Goal: Task Accomplishment & Management: Complete application form

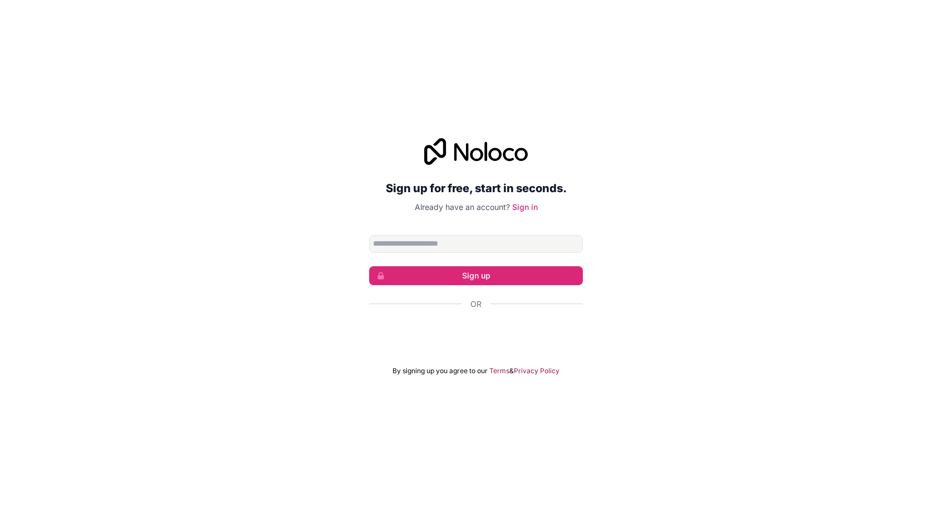
click at [450, 249] on input "Email address" at bounding box center [476, 244] width 214 height 18
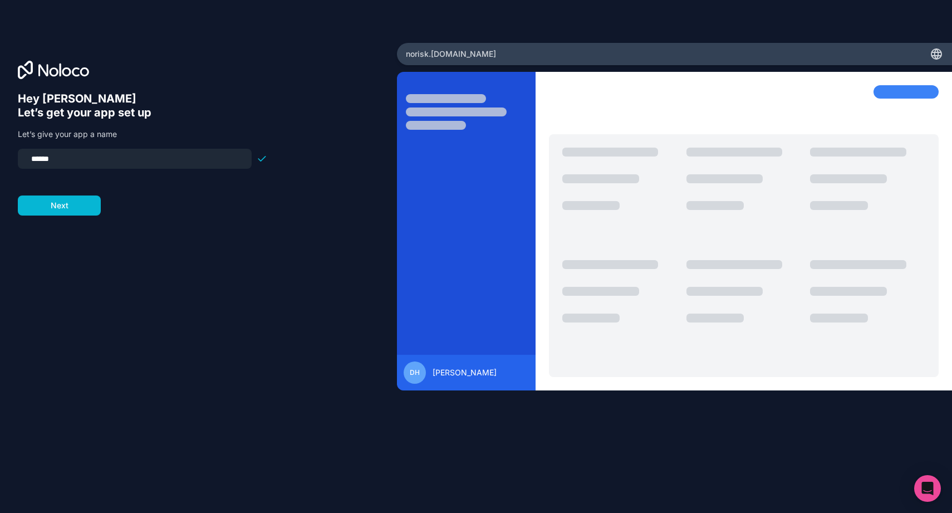
click at [120, 157] on input "******" at bounding box center [134, 159] width 220 height 16
drag, startPoint x: 130, startPoint y: 157, endPoint x: 0, endPoint y: 151, distance: 130.4
click at [0, 151] on div "Hey [PERSON_NAME] 👋 Let’s get your app set up Let’s give your app a name ******…" at bounding box center [198, 257] width 397 height 428
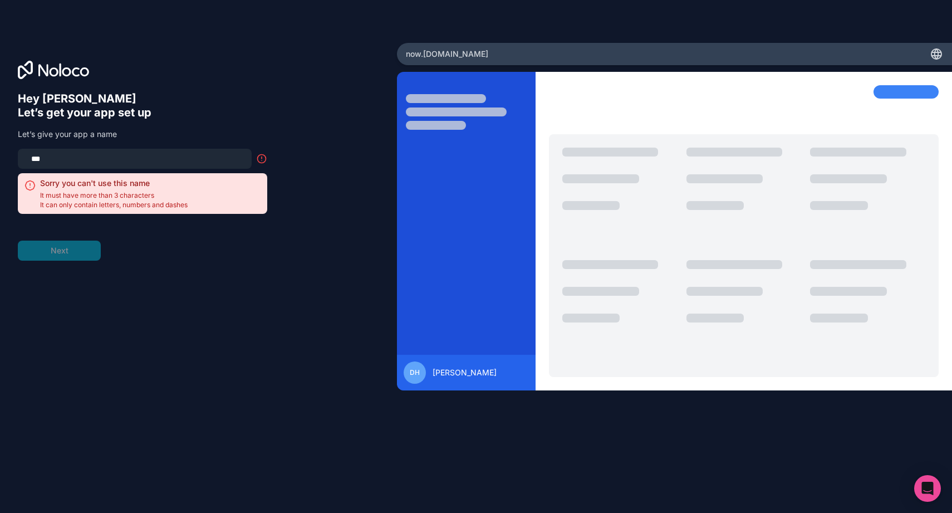
click at [144, 87] on div "Hey [PERSON_NAME] 👋 Let’s get your app set up Let’s give your app a name *** So…" at bounding box center [198, 257] width 397 height 428
click at [79, 158] on input "***" at bounding box center [134, 159] width 220 height 16
click at [238, 123] on div "Hey [PERSON_NAME] 👋 Let’s get your app set up Let’s give your app a name *** So…" at bounding box center [142, 176] width 249 height 169
click at [107, 165] on input "***" at bounding box center [134, 159] width 220 height 16
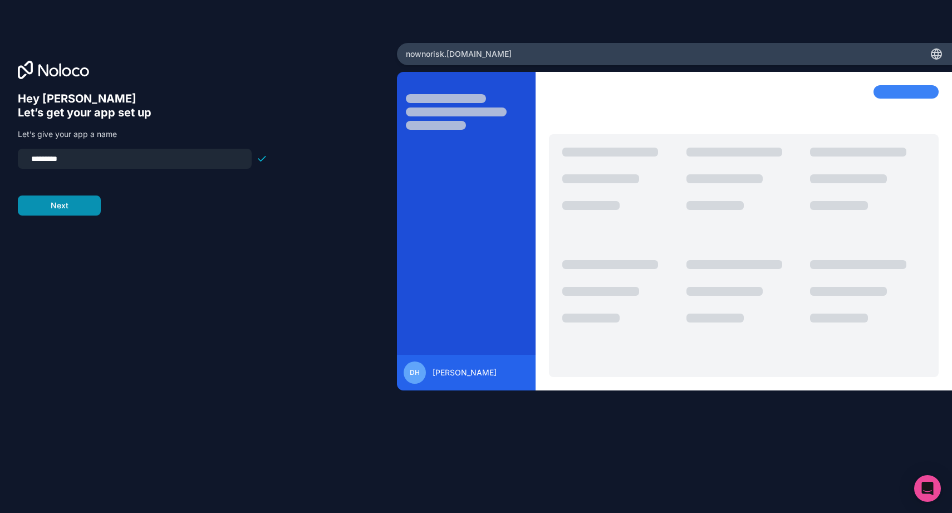
type input "*********"
click at [68, 204] on button "Next" at bounding box center [59, 205] width 83 height 20
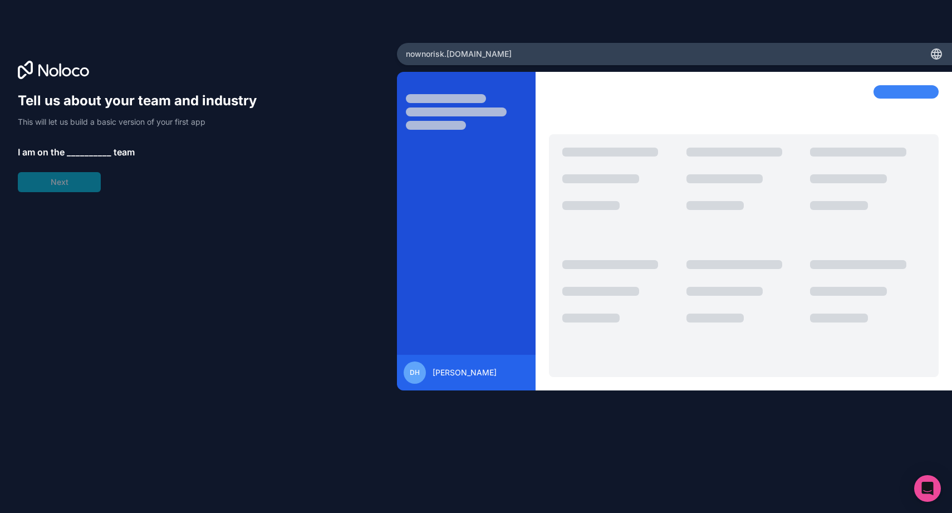
click at [80, 148] on span "__________" at bounding box center [89, 151] width 45 height 13
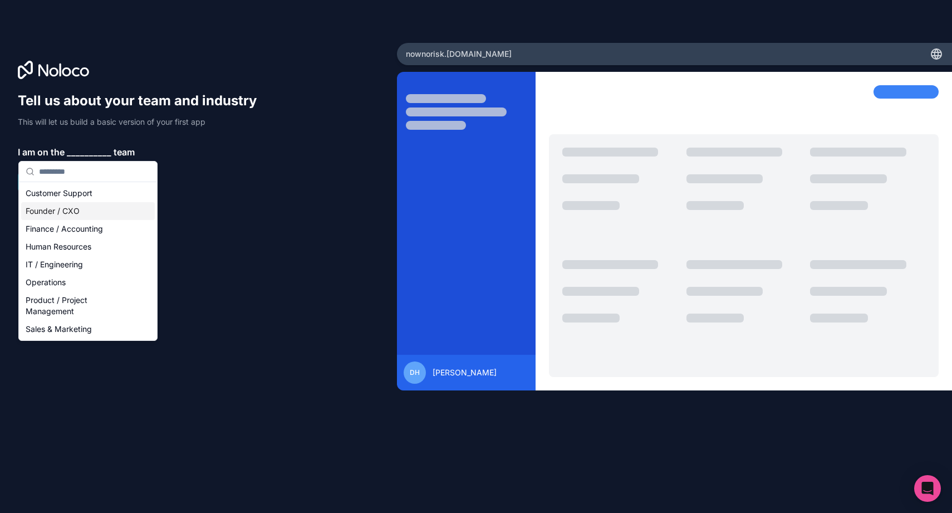
click at [82, 213] on div "Founder / CXO" at bounding box center [88, 211] width 134 height 18
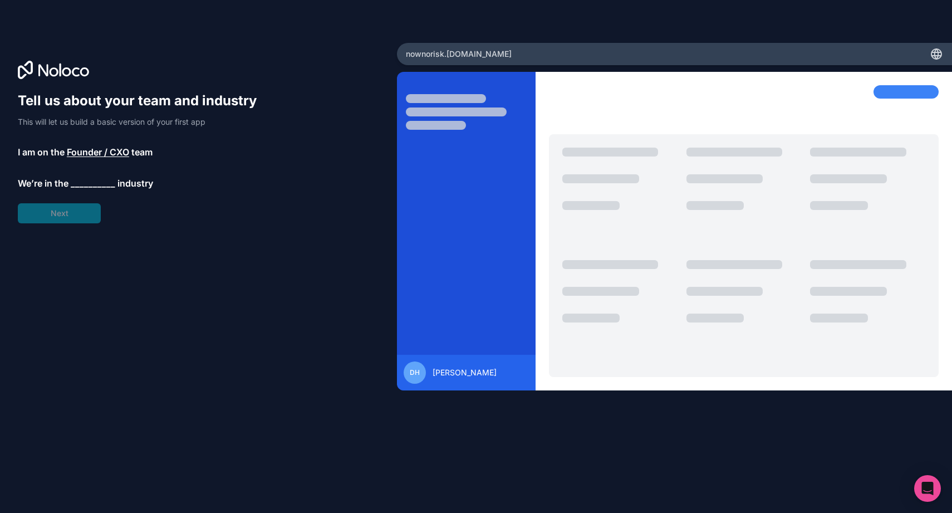
click at [71, 216] on div "Tell us about your team and industry This will let us build a basic version of …" at bounding box center [142, 157] width 249 height 131
click at [104, 184] on span "__________" at bounding box center [93, 183] width 45 height 13
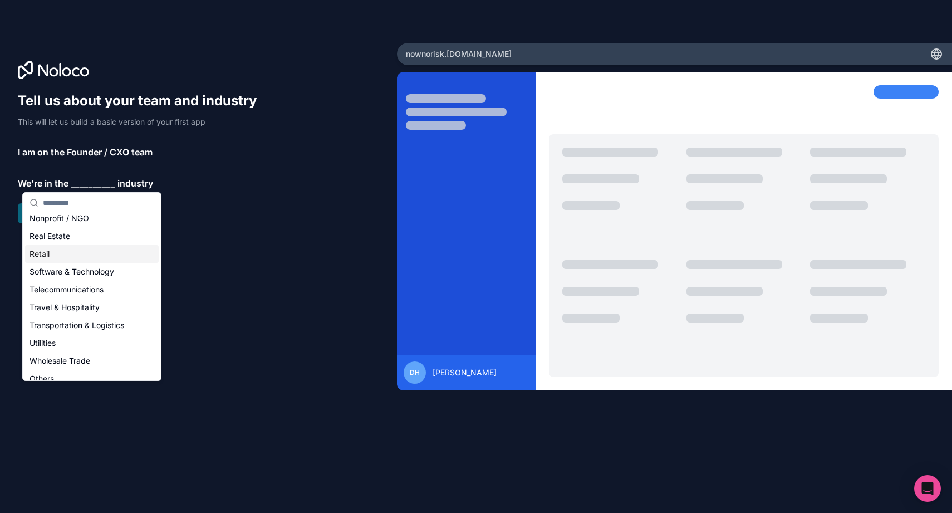
scroll to position [222, 0]
click at [85, 265] on div "Software & Technology" at bounding box center [92, 270] width 134 height 18
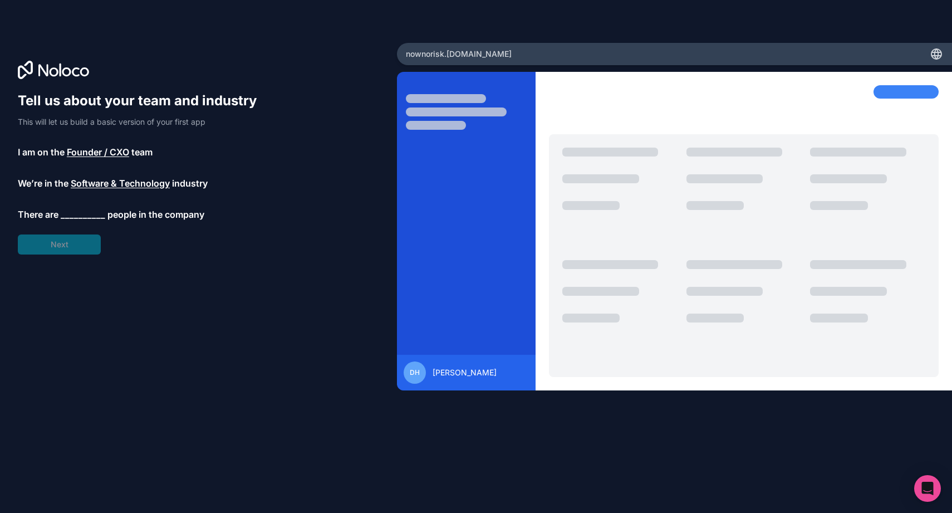
click at [84, 213] on span "__________" at bounding box center [83, 214] width 45 height 13
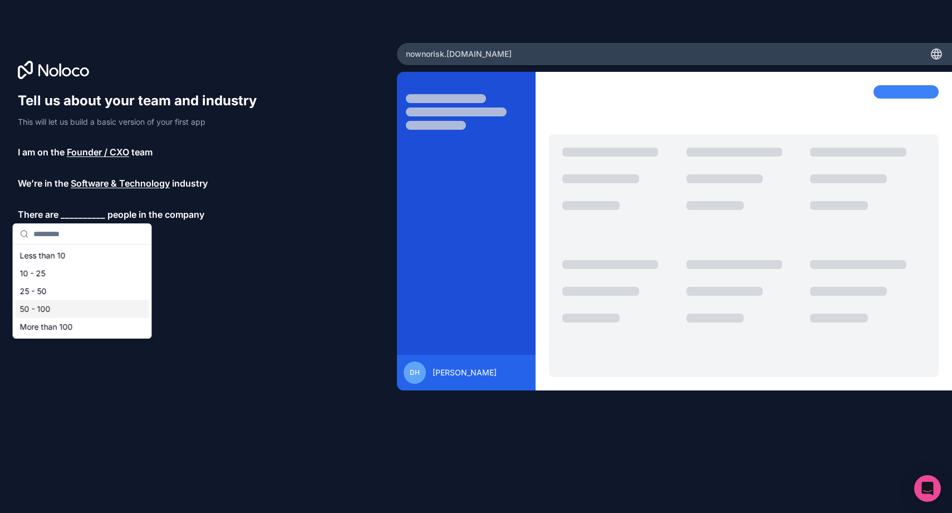
click at [81, 301] on div "50 - 100" at bounding box center [83, 309] width 134 height 18
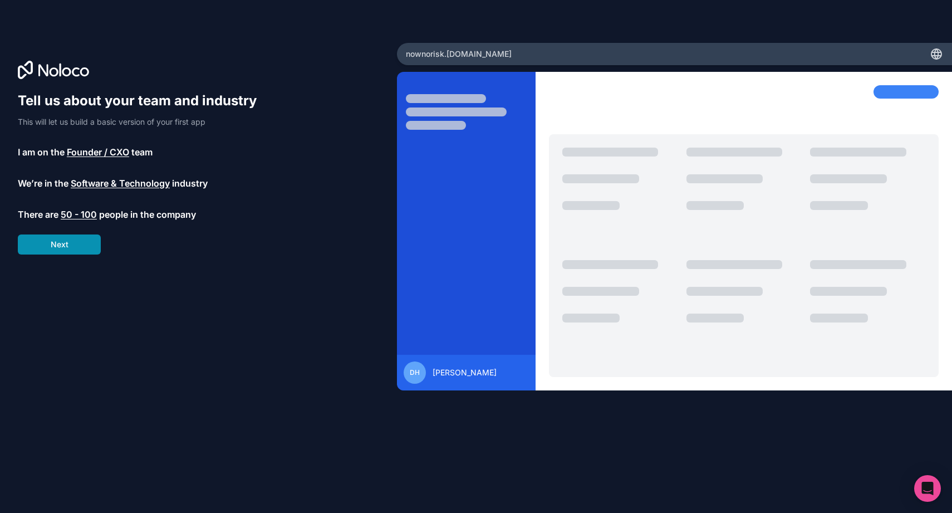
click at [78, 251] on button "Next" at bounding box center [59, 244] width 83 height 20
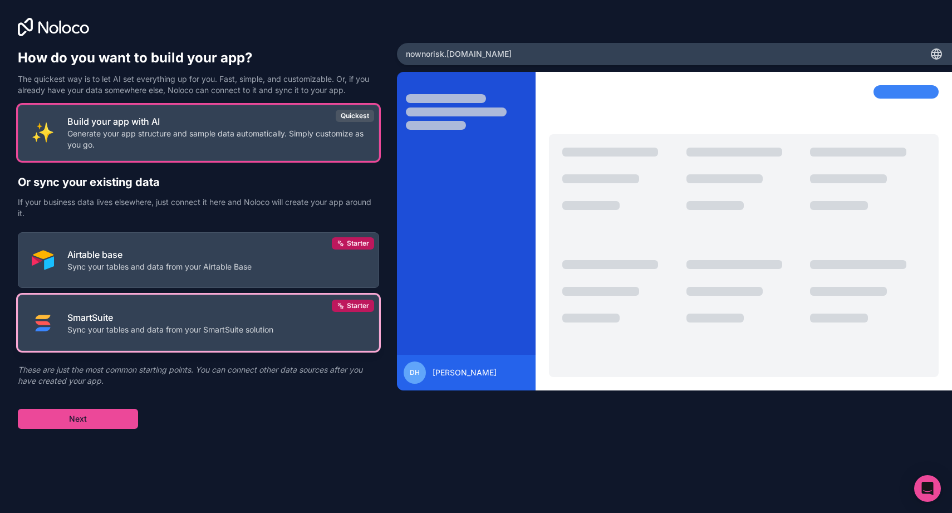
click at [179, 340] on button "SmartSuite Sync your tables and data from your SmartSuite solution Starter" at bounding box center [198, 323] width 361 height 56
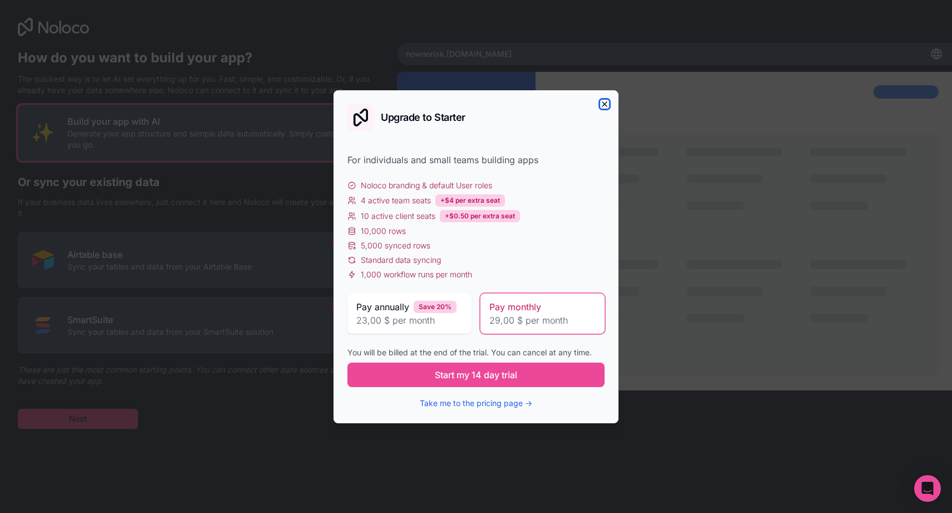
click at [606, 103] on icon "button" at bounding box center [604, 104] width 4 height 4
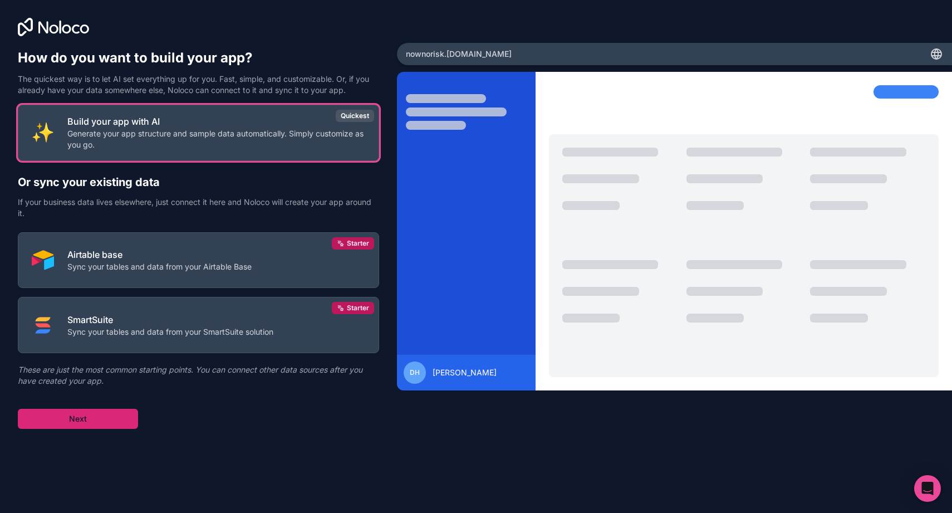
click at [90, 424] on button "Next" at bounding box center [78, 419] width 120 height 20
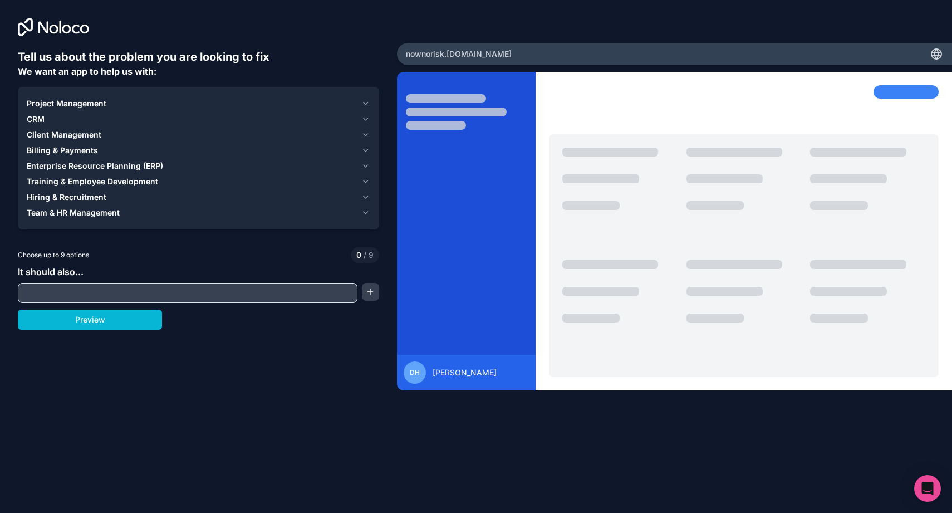
click at [87, 105] on span "Project Management" at bounding box center [67, 103] width 80 height 11
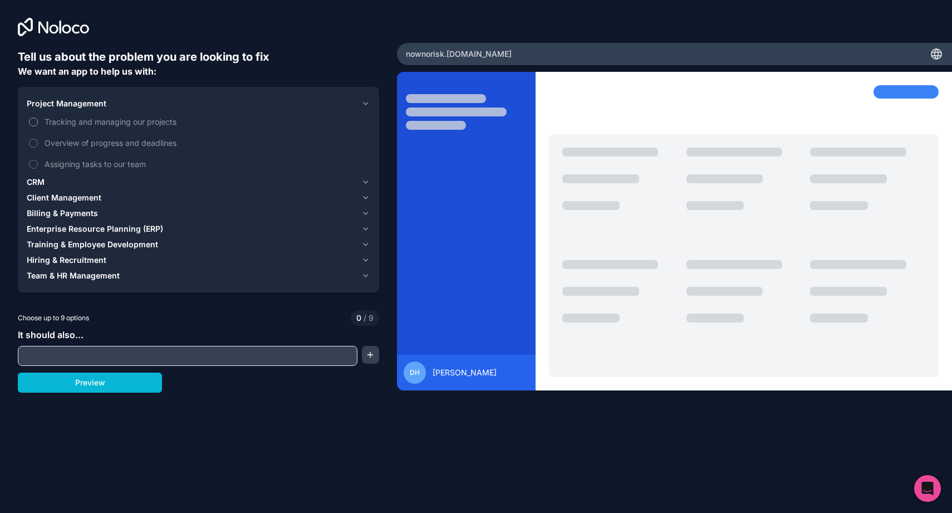
click at [67, 124] on span "Tracking and managing our projects" at bounding box center [207, 122] width 324 height 12
click at [38, 124] on button "Tracking and managing our projects" at bounding box center [33, 121] width 9 height 9
click at [63, 180] on div "CRM" at bounding box center [192, 182] width 330 height 11
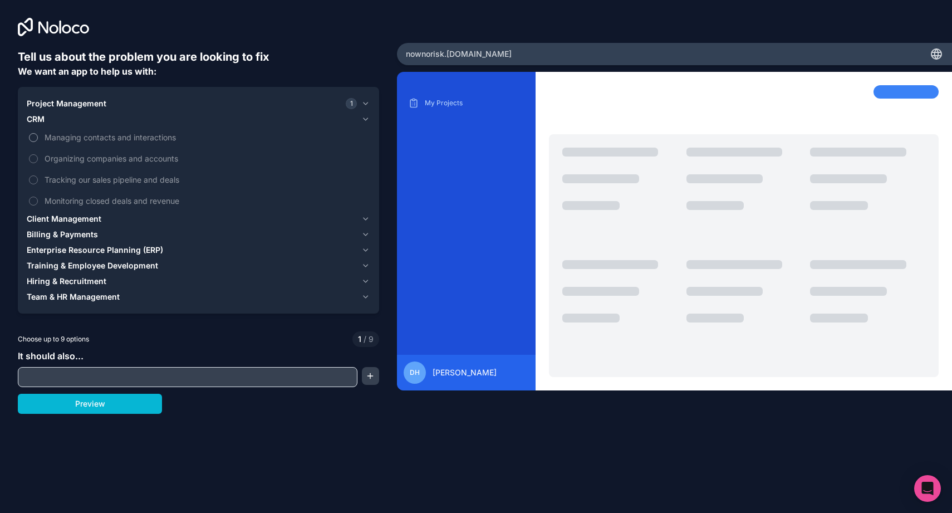
click at [75, 140] on span "Managing contacts and interactions" at bounding box center [207, 137] width 324 height 12
click at [38, 140] on button "Managing contacts and interactions" at bounding box center [33, 137] width 9 height 9
click at [71, 159] on span "Organizing companies and accounts" at bounding box center [207, 159] width 324 height 12
click at [38, 159] on button "Organizing companies and accounts" at bounding box center [33, 158] width 9 height 9
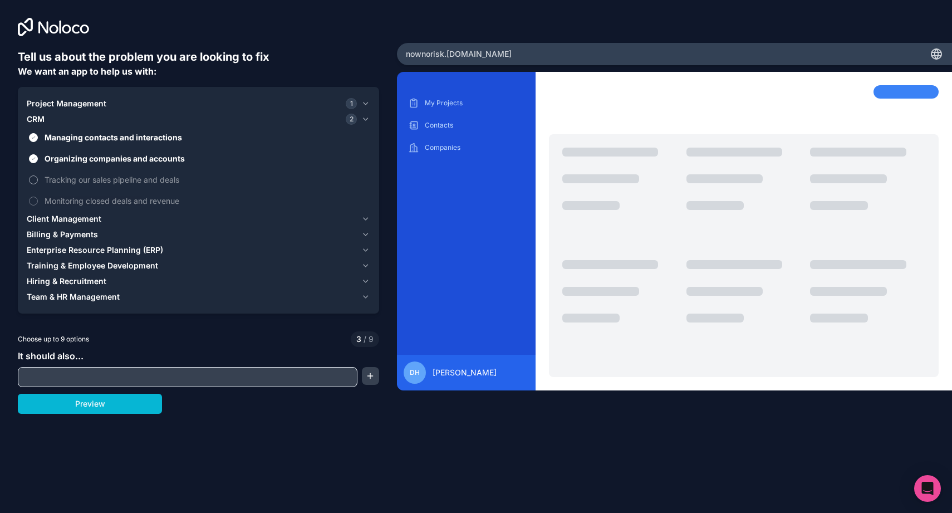
click at [69, 182] on span "Tracking our sales pipeline and deals" at bounding box center [207, 180] width 324 height 12
click at [38, 182] on button "Tracking our sales pipeline and deals" at bounding box center [33, 179] width 9 height 9
click at [68, 198] on span "Monitoring closed deals and revenue" at bounding box center [207, 201] width 324 height 12
click at [38, 198] on button "Monitoring closed deals and revenue" at bounding box center [33, 201] width 9 height 9
click at [76, 103] on span "Project Management" at bounding box center [67, 103] width 80 height 11
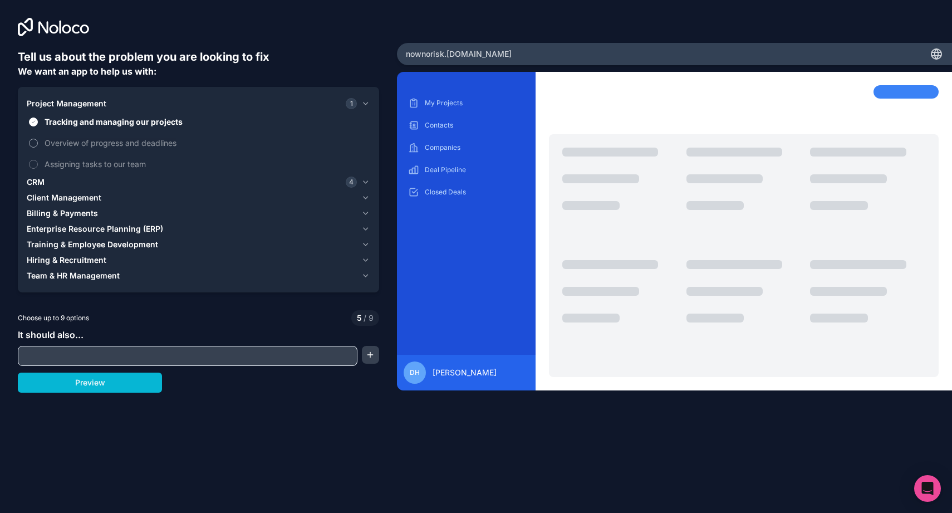
click at [65, 143] on span "Overview of progress and deadlines" at bounding box center [207, 143] width 324 height 12
click at [38, 143] on button "Overview of progress and deadlines" at bounding box center [33, 143] width 9 height 9
click at [65, 164] on span "Assigning tasks to our team" at bounding box center [207, 164] width 324 height 12
click at [38, 164] on button "Assigning tasks to our team" at bounding box center [33, 164] width 9 height 9
click at [60, 196] on span "Client Management" at bounding box center [64, 197] width 75 height 11
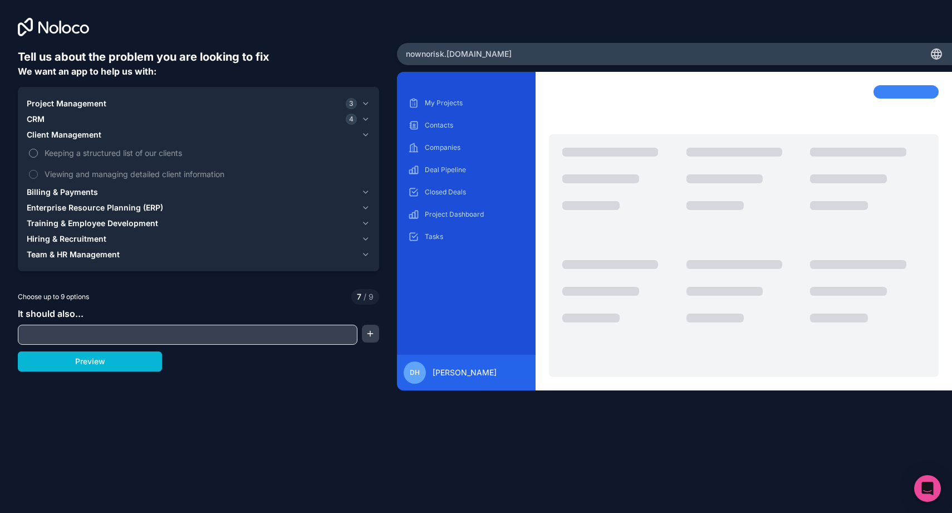
click at [73, 152] on span "Keeping a structured list of our clients" at bounding box center [207, 153] width 324 height 12
click at [38, 152] on button "Keeping a structured list of our clients" at bounding box center [33, 153] width 9 height 9
click at [75, 174] on span "Viewing and managing detailed client information" at bounding box center [207, 174] width 324 height 12
click at [38, 174] on button "Viewing and managing detailed client information" at bounding box center [33, 174] width 9 height 9
click at [70, 194] on span "Billing & Payments" at bounding box center [62, 192] width 71 height 11
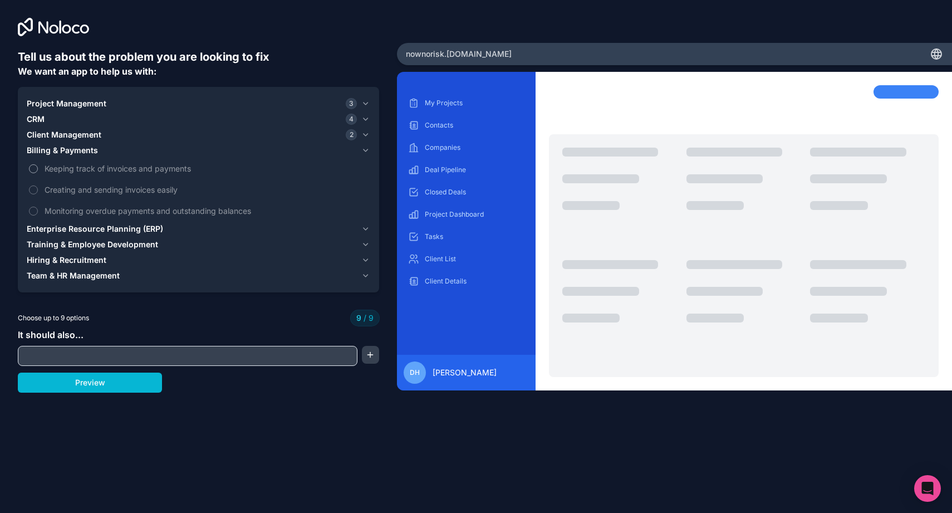
click at [56, 166] on span "Keeping track of invoices and payments" at bounding box center [207, 169] width 324 height 12
click at [56, 187] on span "Creating and sending invoices easily" at bounding box center [207, 190] width 324 height 12
click at [56, 169] on span "Keeping track of invoices and payments" at bounding box center [207, 169] width 324 height 12
click at [55, 137] on span "Client Management" at bounding box center [64, 134] width 75 height 11
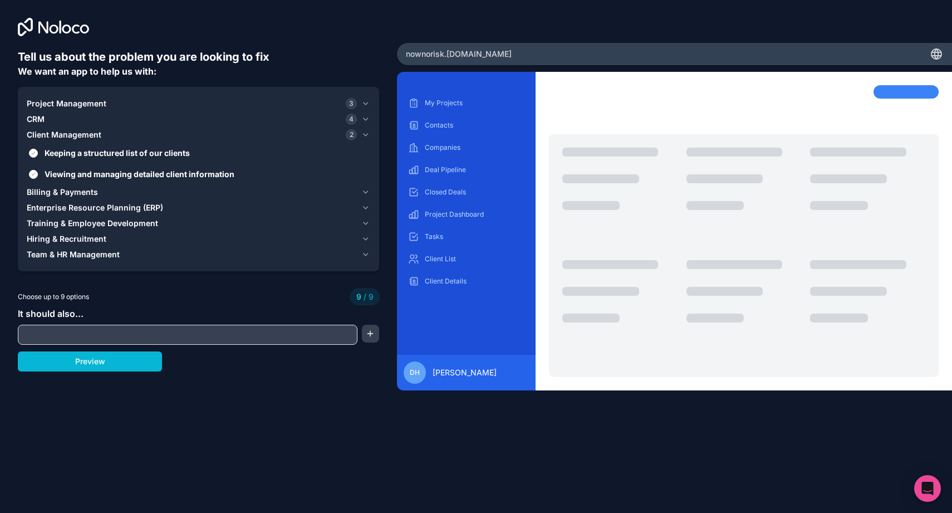
click at [53, 208] on span "Enterprise Resource Planning (ERP)" at bounding box center [95, 207] width 136 height 11
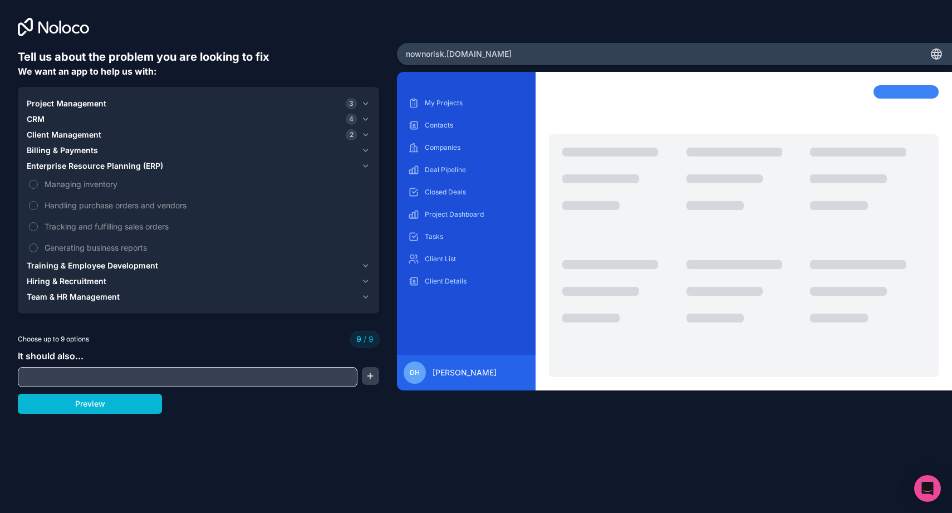
click at [65, 266] on span "Training & Employee Development" at bounding box center [92, 265] width 131 height 11
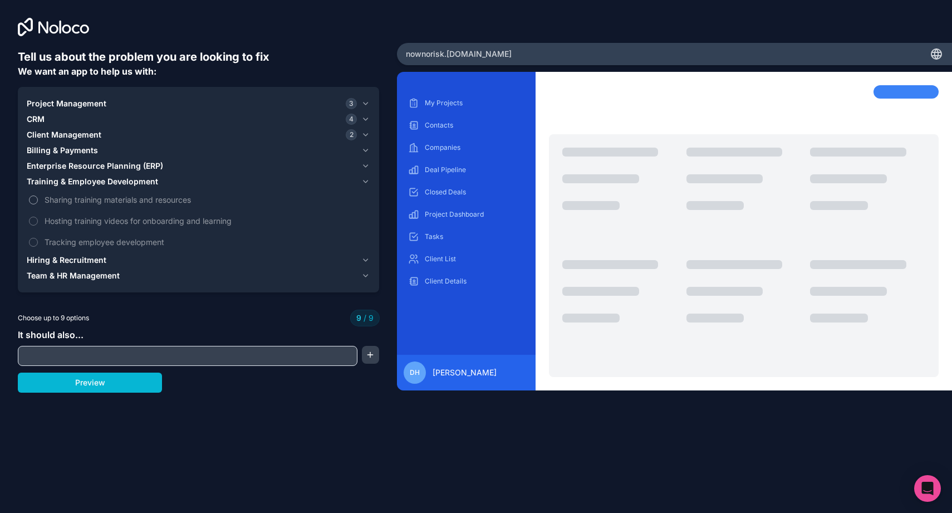
click at [79, 203] on span "Sharing training materials and resources" at bounding box center [207, 200] width 324 height 12
click at [61, 105] on span "Project Management" at bounding box center [67, 103] width 80 height 11
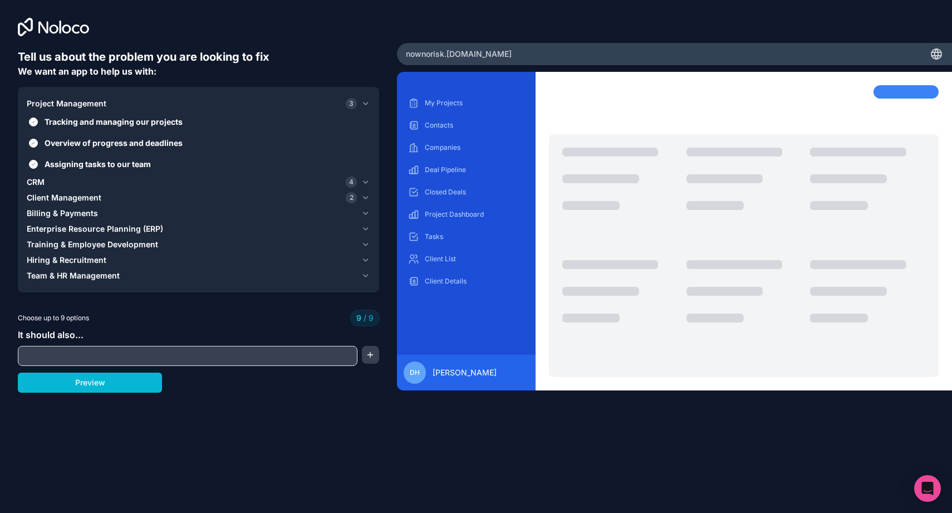
click at [60, 104] on span "Project Management" at bounding box center [67, 103] width 80 height 11
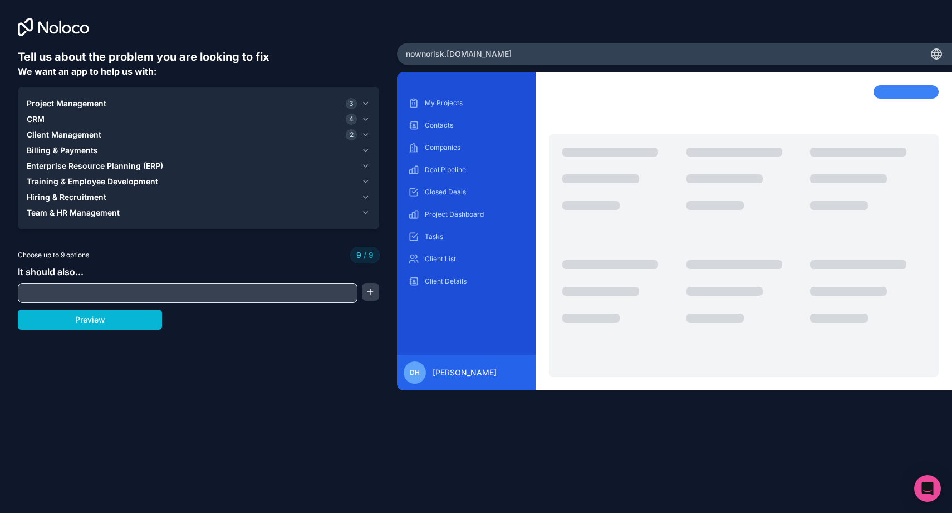
click at [44, 103] on span "Project Management" at bounding box center [67, 103] width 80 height 11
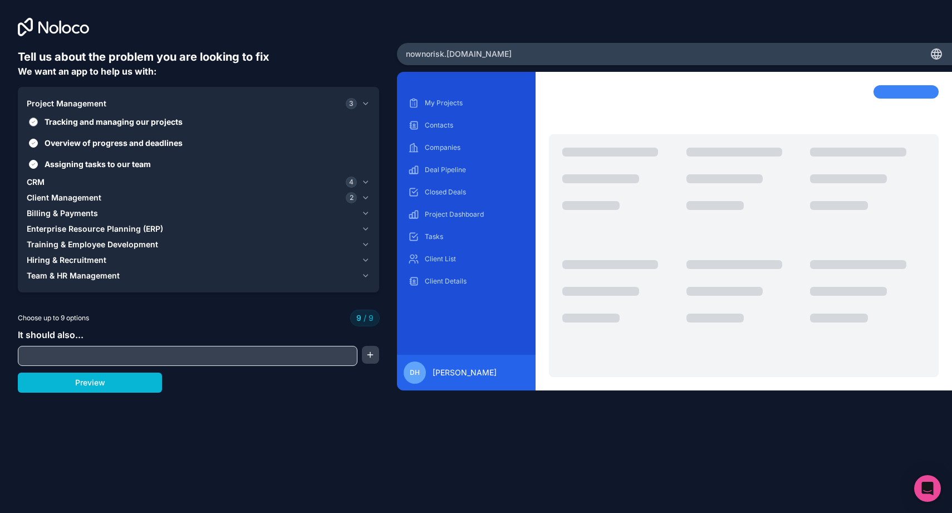
click at [33, 119] on button "Tracking and managing our projects" at bounding box center [33, 121] width 9 height 9
click at [33, 140] on button "Overview of progress and deadlines" at bounding box center [33, 143] width 9 height 9
click at [33, 164] on button "Assigning tasks to our team" at bounding box center [33, 164] width 9 height 9
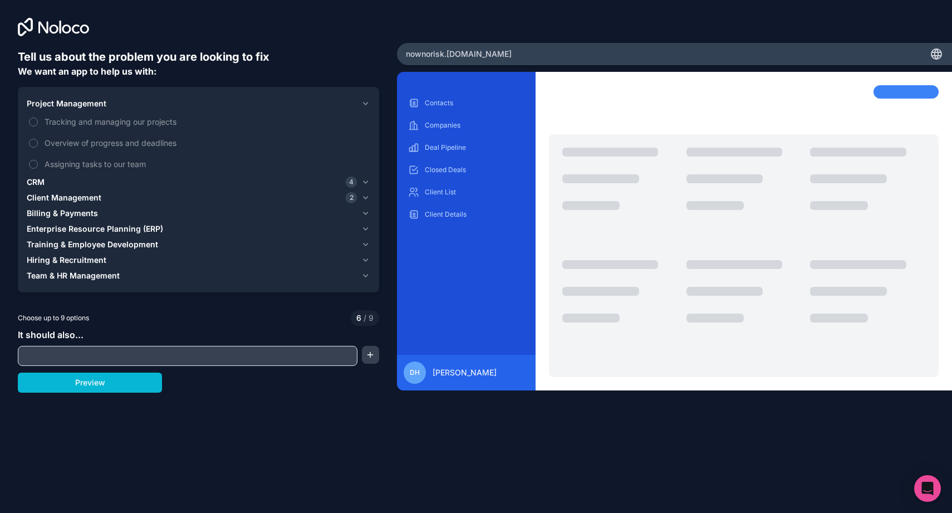
click at [40, 186] on span "CRM" at bounding box center [36, 182] width 18 height 11
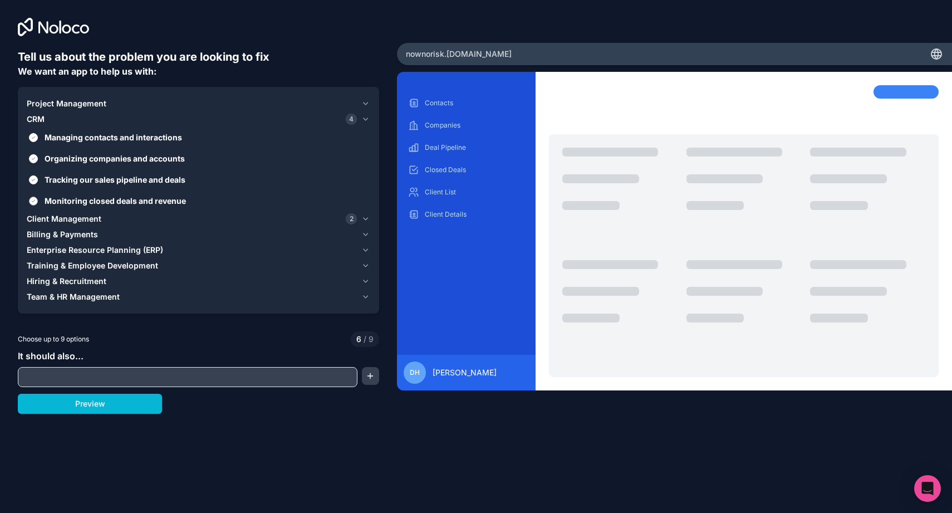
click at [76, 197] on span "Monitoring closed deals and revenue" at bounding box center [207, 201] width 324 height 12
click at [38, 197] on button "Monitoring closed deals and revenue" at bounding box center [33, 201] width 9 height 9
click at [74, 175] on span "Tracking our sales pipeline and deals" at bounding box center [207, 180] width 324 height 12
click at [38, 175] on button "Tracking our sales pipeline and deals" at bounding box center [33, 179] width 9 height 9
click at [74, 157] on span "Organizing companies and accounts" at bounding box center [207, 159] width 324 height 12
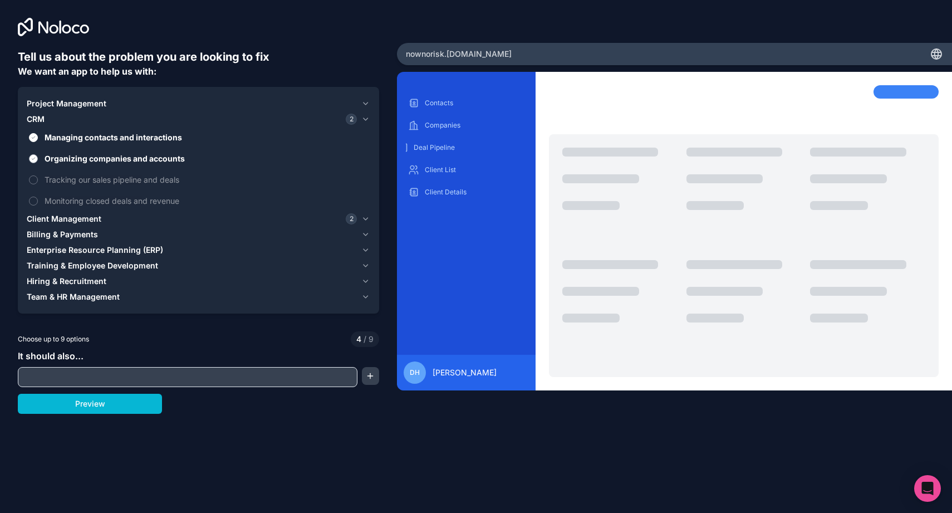
click at [38, 157] on button "Organizing companies and accounts" at bounding box center [33, 158] width 9 height 9
click at [74, 134] on span "Managing contacts and interactions" at bounding box center [207, 137] width 324 height 12
click at [38, 134] on button "Managing contacts and interactions" at bounding box center [33, 137] width 9 height 9
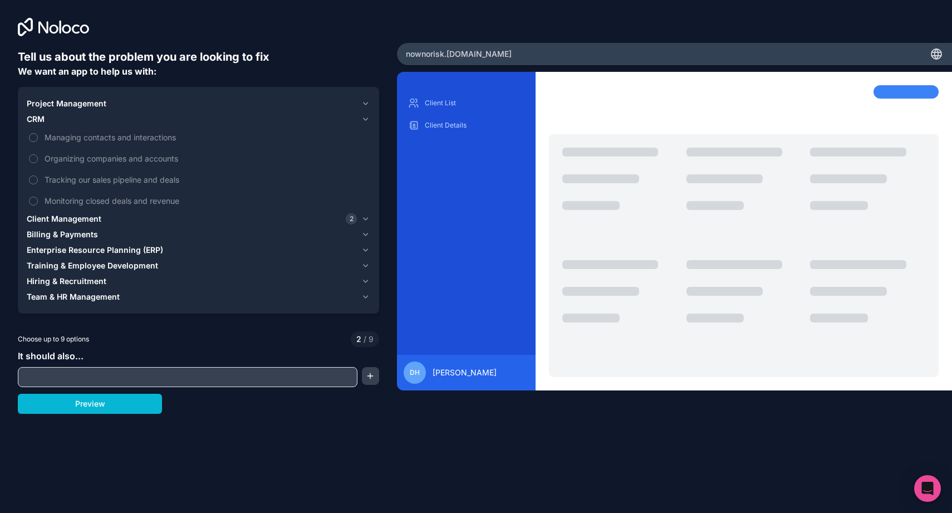
click at [59, 221] on span "Client Management" at bounding box center [64, 218] width 75 height 11
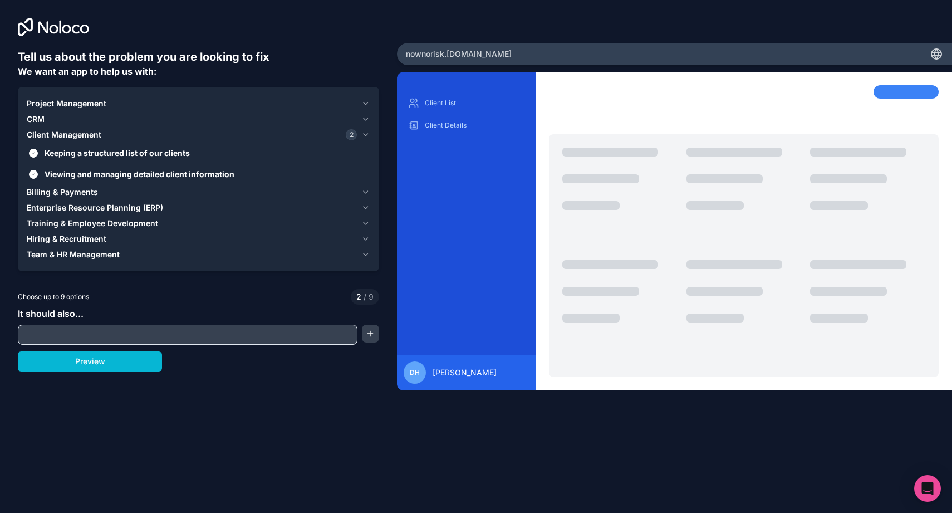
click at [70, 192] on span "Billing & Payments" at bounding box center [62, 192] width 71 height 11
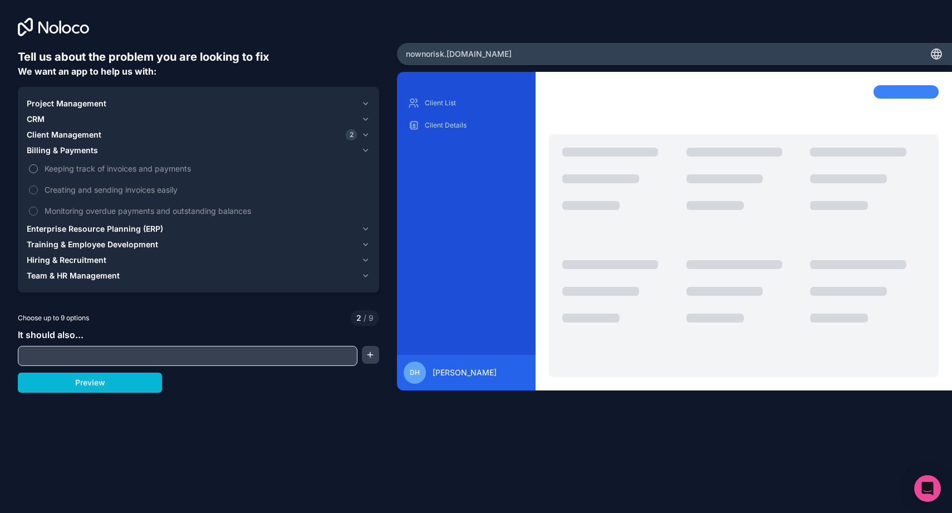
click at [60, 172] on span "Keeping track of invoices and payments" at bounding box center [207, 169] width 324 height 12
click at [38, 172] on button "Keeping track of invoices and payments" at bounding box center [33, 168] width 9 height 9
click at [61, 195] on span "Creating and sending invoices easily" at bounding box center [207, 190] width 324 height 12
click at [38, 194] on button "Creating and sending invoices easily" at bounding box center [33, 189] width 9 height 9
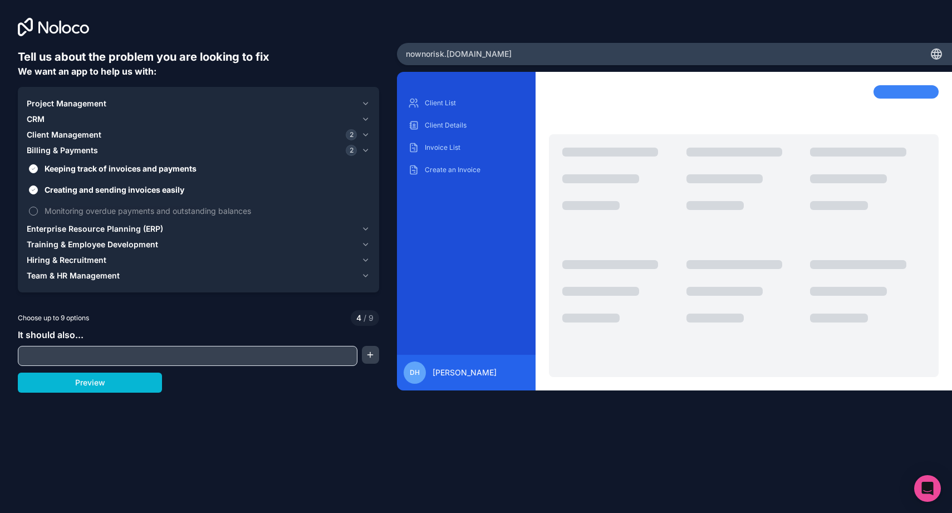
click at [62, 208] on span "Monitoring overdue payments and outstanding balances" at bounding box center [207, 211] width 324 height 12
click at [38, 208] on button "Monitoring overdue payments and outstanding balances" at bounding box center [33, 211] width 9 height 9
click at [62, 230] on span "Enterprise Resource Planning (ERP)" at bounding box center [95, 228] width 136 height 11
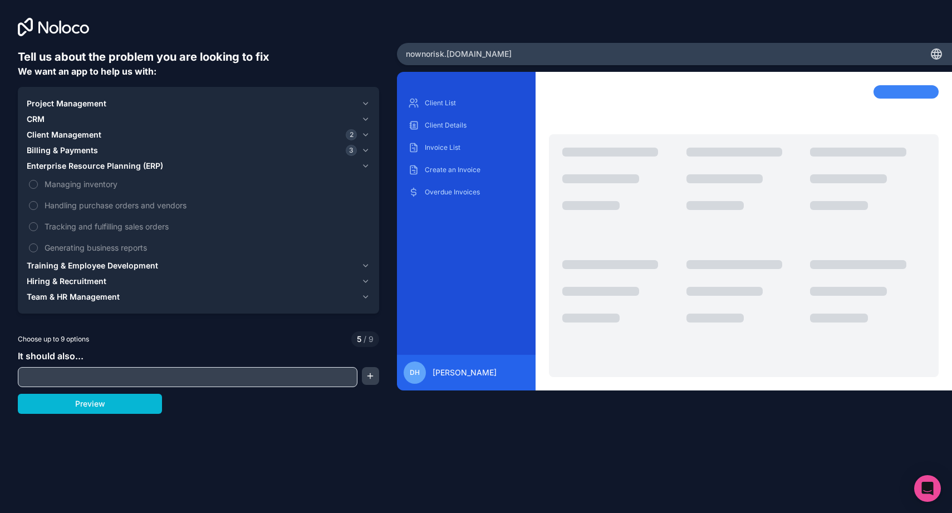
click at [58, 268] on span "Training & Employee Development" at bounding box center [92, 265] width 131 height 11
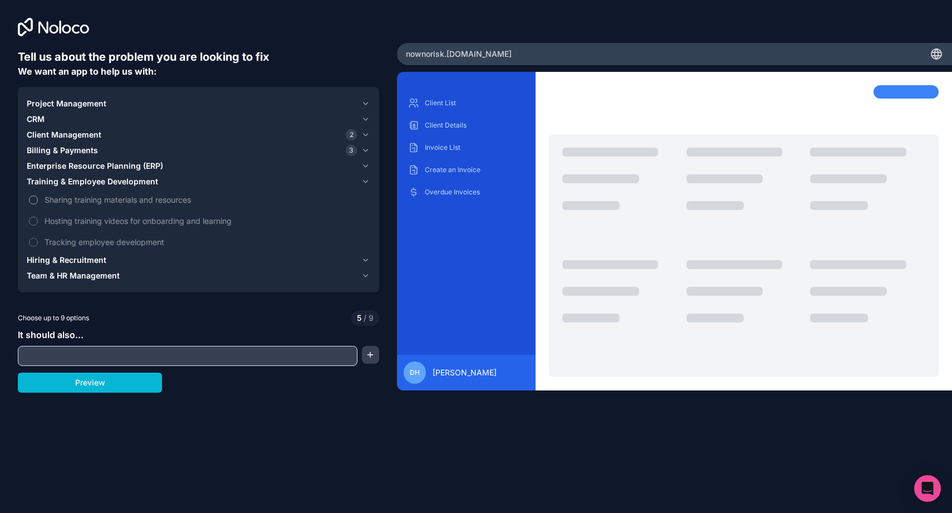
click at [53, 202] on span "Sharing training materials and resources" at bounding box center [207, 200] width 324 height 12
click at [38, 202] on button "Sharing training materials and resources" at bounding box center [33, 199] width 9 height 9
click at [67, 259] on span "Hiring & Recruitment" at bounding box center [67, 259] width 80 height 11
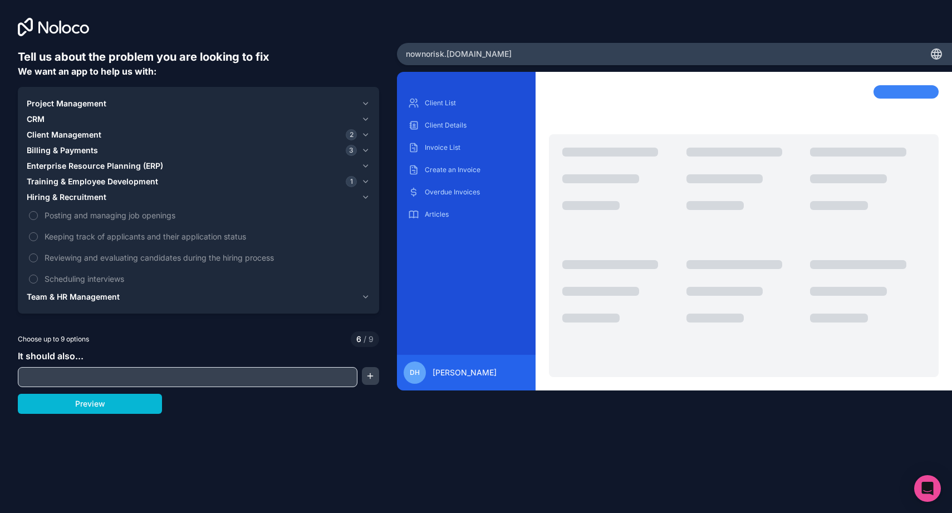
click at [79, 296] on span "Team & HR Management" at bounding box center [73, 296] width 93 height 11
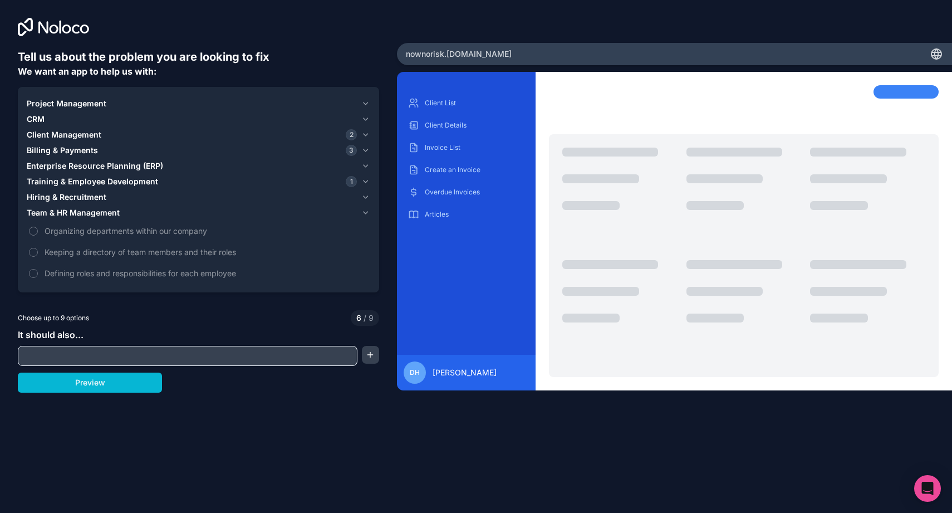
click at [73, 357] on input "text" at bounding box center [188, 356] width 334 height 16
click at [102, 388] on button "Preview" at bounding box center [90, 383] width 144 height 20
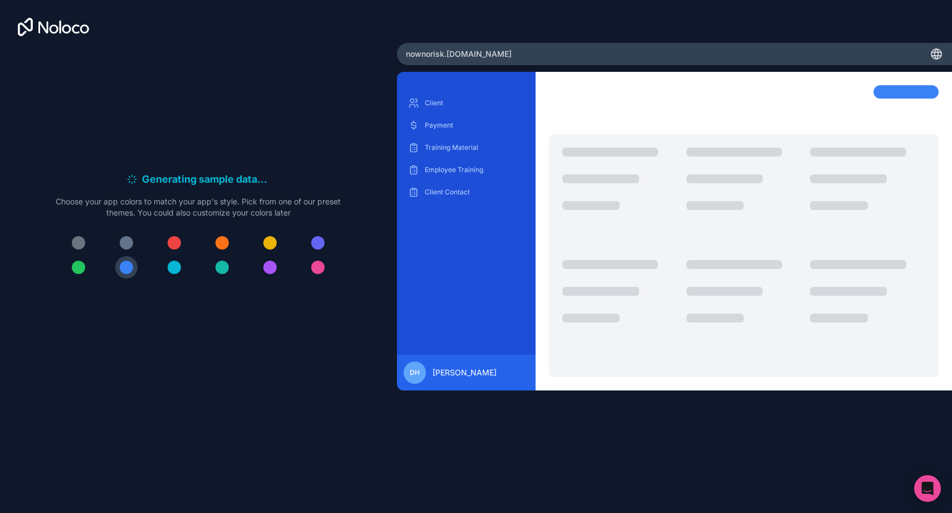
click at [124, 244] on div at bounding box center [126, 242] width 13 height 13
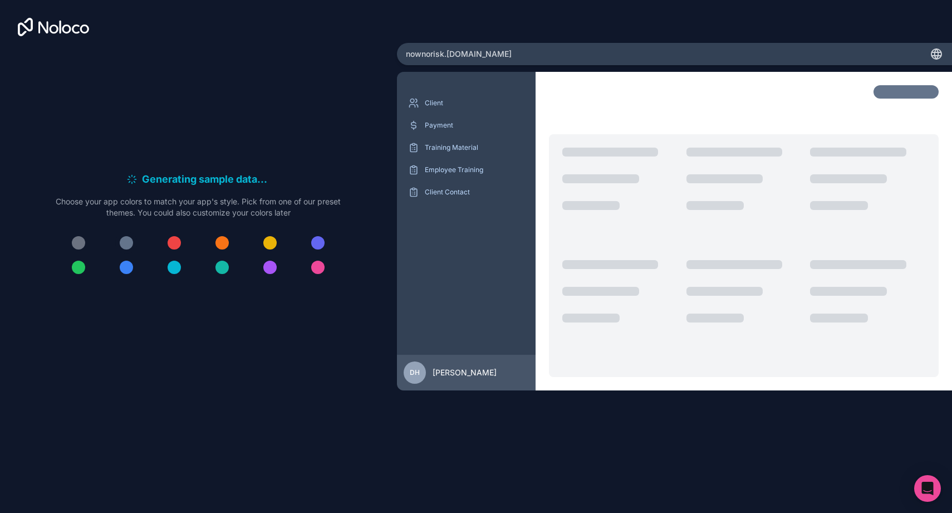
click at [126, 242] on div at bounding box center [126, 242] width 13 height 13
click at [273, 242] on div at bounding box center [269, 242] width 13 height 13
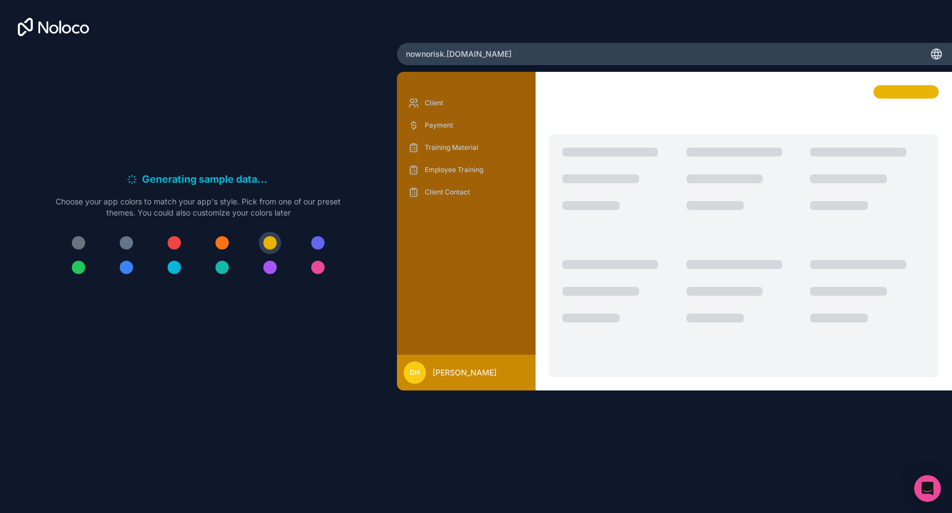
click at [80, 243] on div at bounding box center [78, 242] width 13 height 13
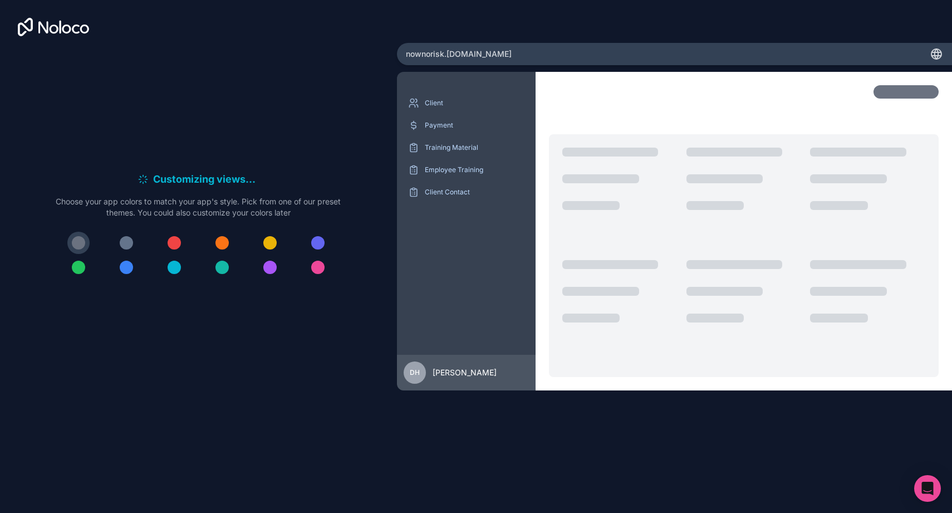
click at [316, 267] on div at bounding box center [317, 267] width 13 height 13
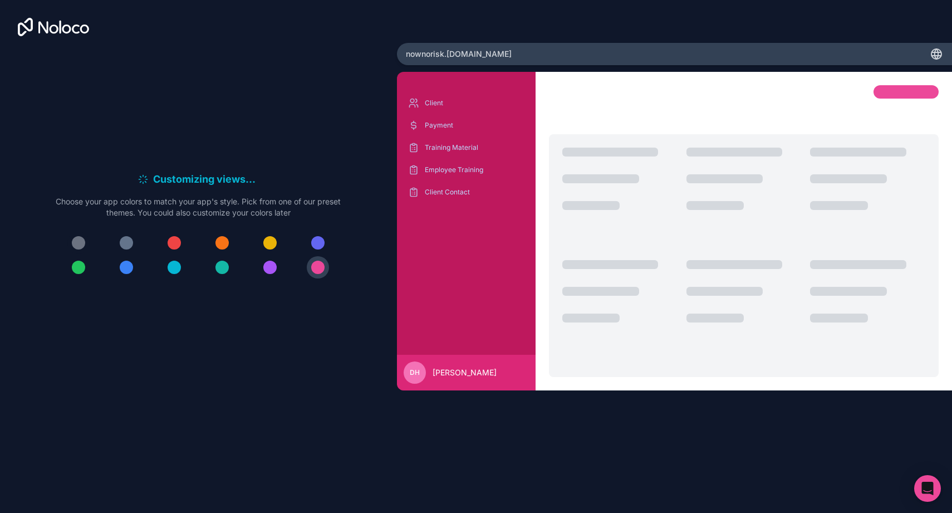
click at [79, 246] on div at bounding box center [78, 242] width 13 height 13
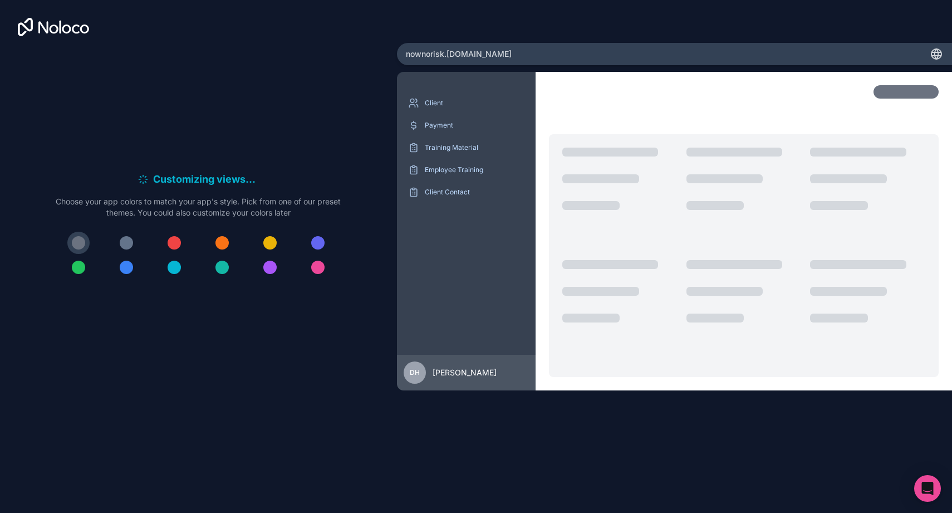
click at [784, 293] on div at bounding box center [744, 312] width 115 height 104
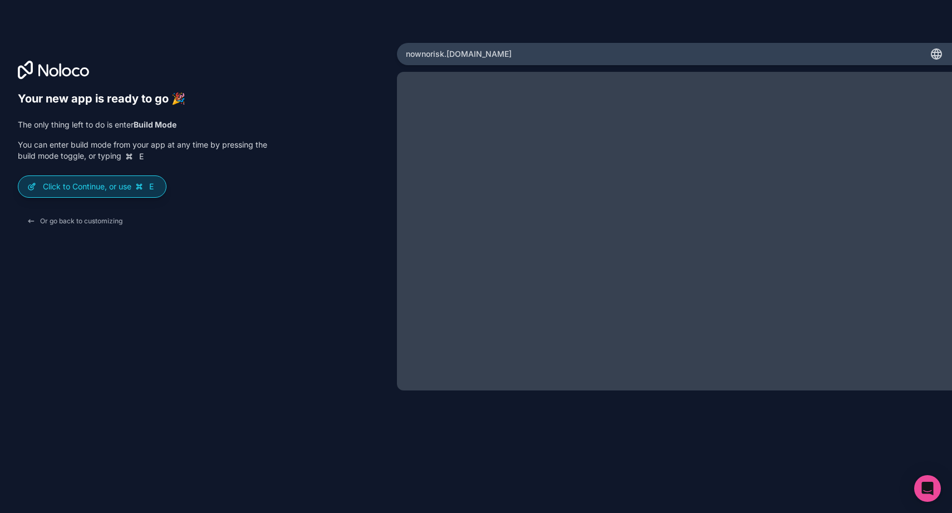
click at [138, 188] on icon at bounding box center [139, 186] width 9 height 9
